Goal: Task Accomplishment & Management: Use online tool/utility

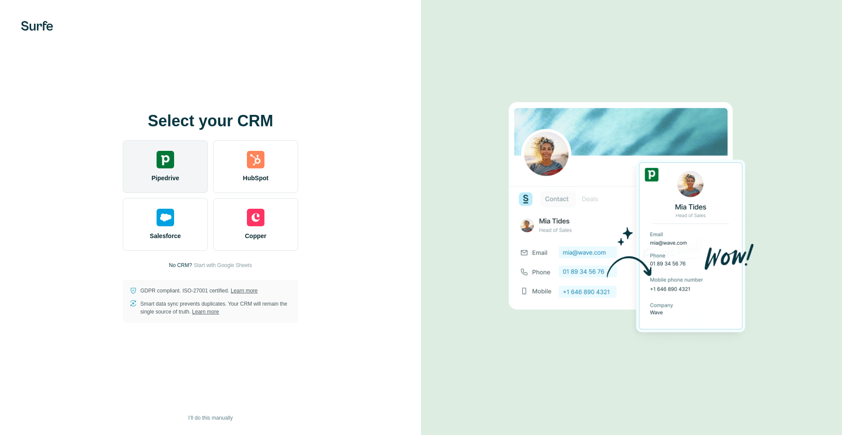
click at [168, 168] on div "Pipedrive" at bounding box center [165, 166] width 85 height 53
